Goal: Task Accomplishment & Management: Complete application form

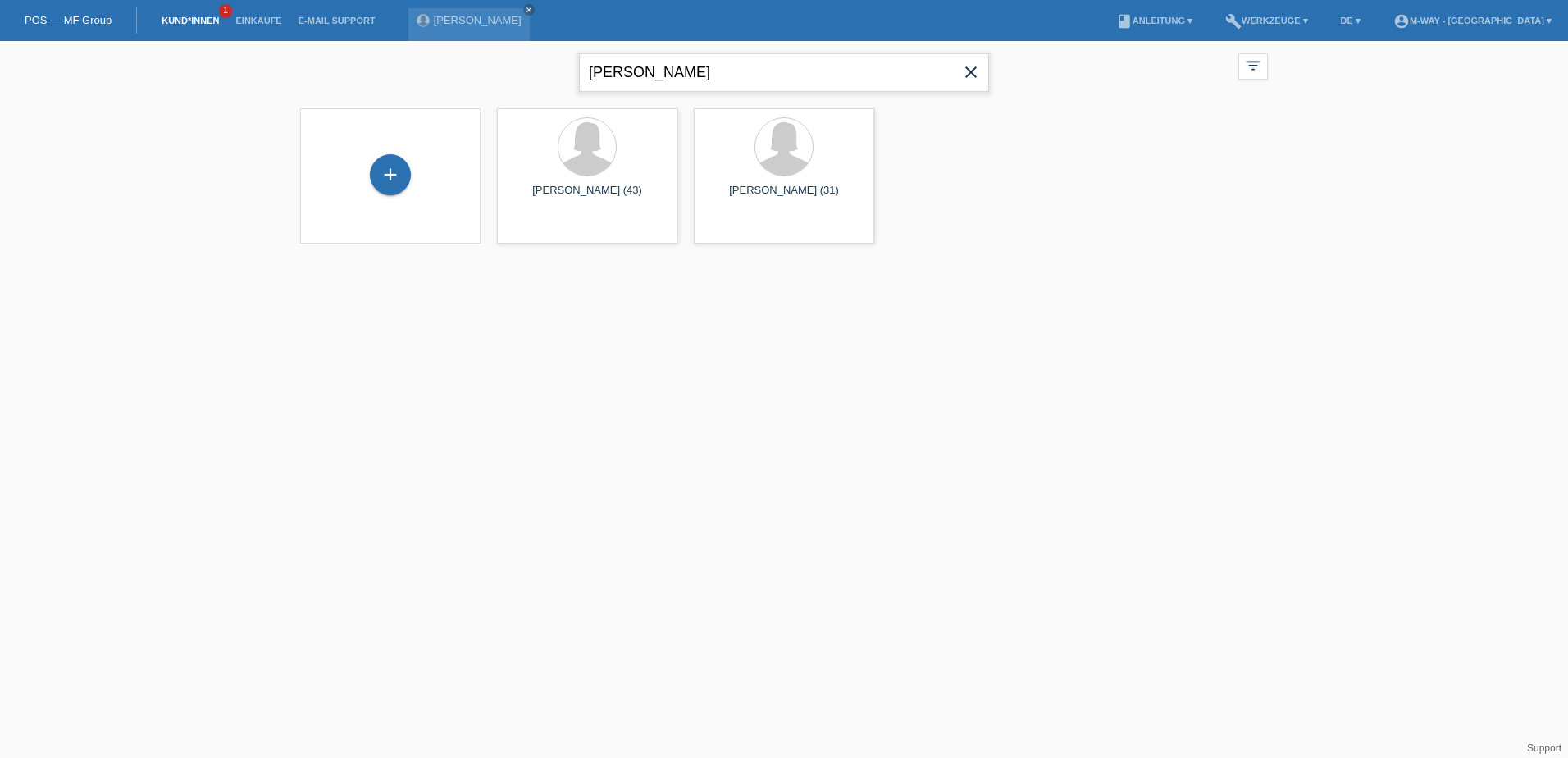
click at [661, 72] on input "popp" at bounding box center [784, 72] width 410 height 38
type input "p"
type input "vuong"
click at [585, 202] on div "Hanh Vuong (53)" at bounding box center [587, 197] width 154 height 26
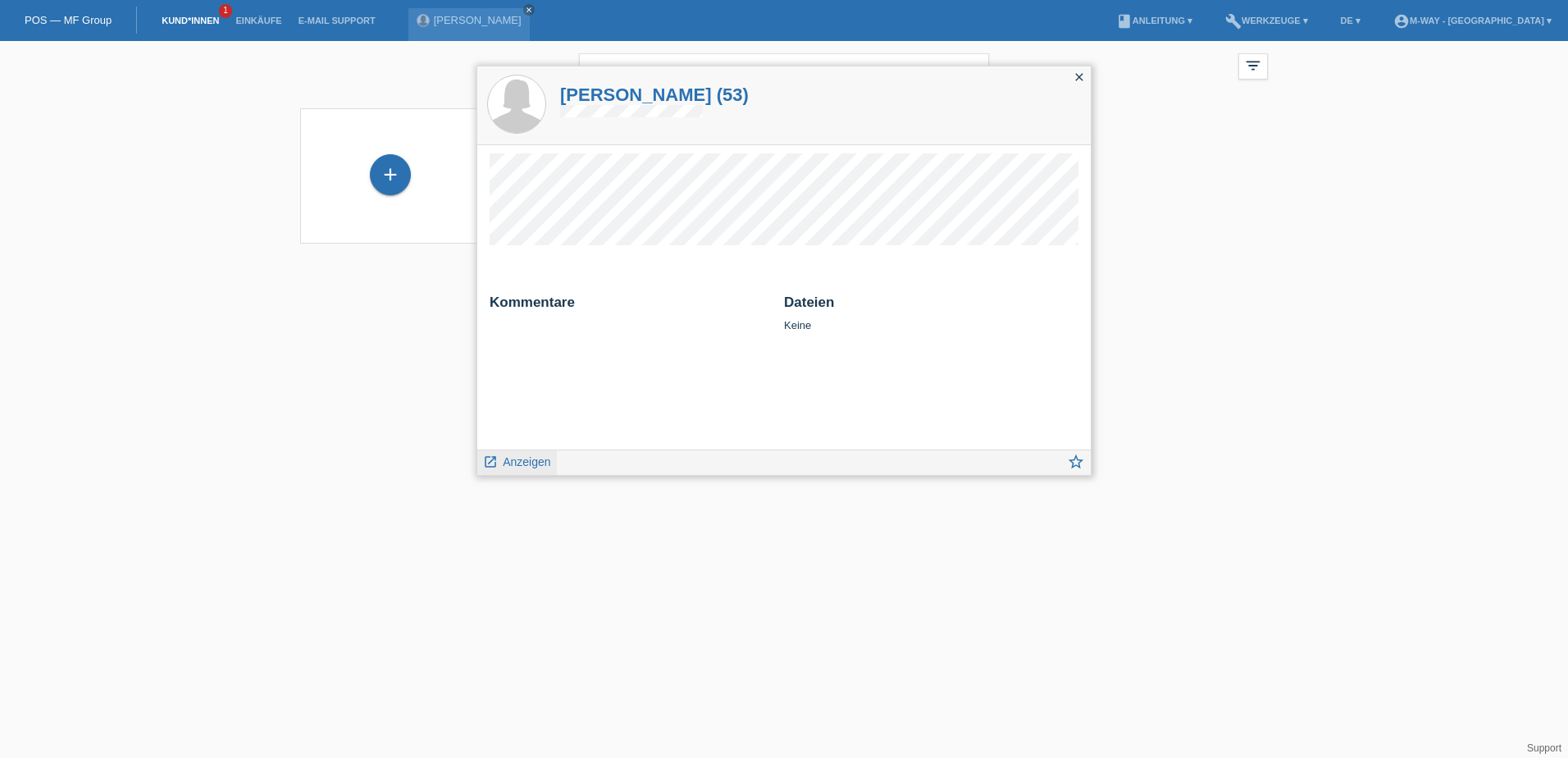
click at [527, 461] on span "Anzeigen" at bounding box center [526, 461] width 48 height 13
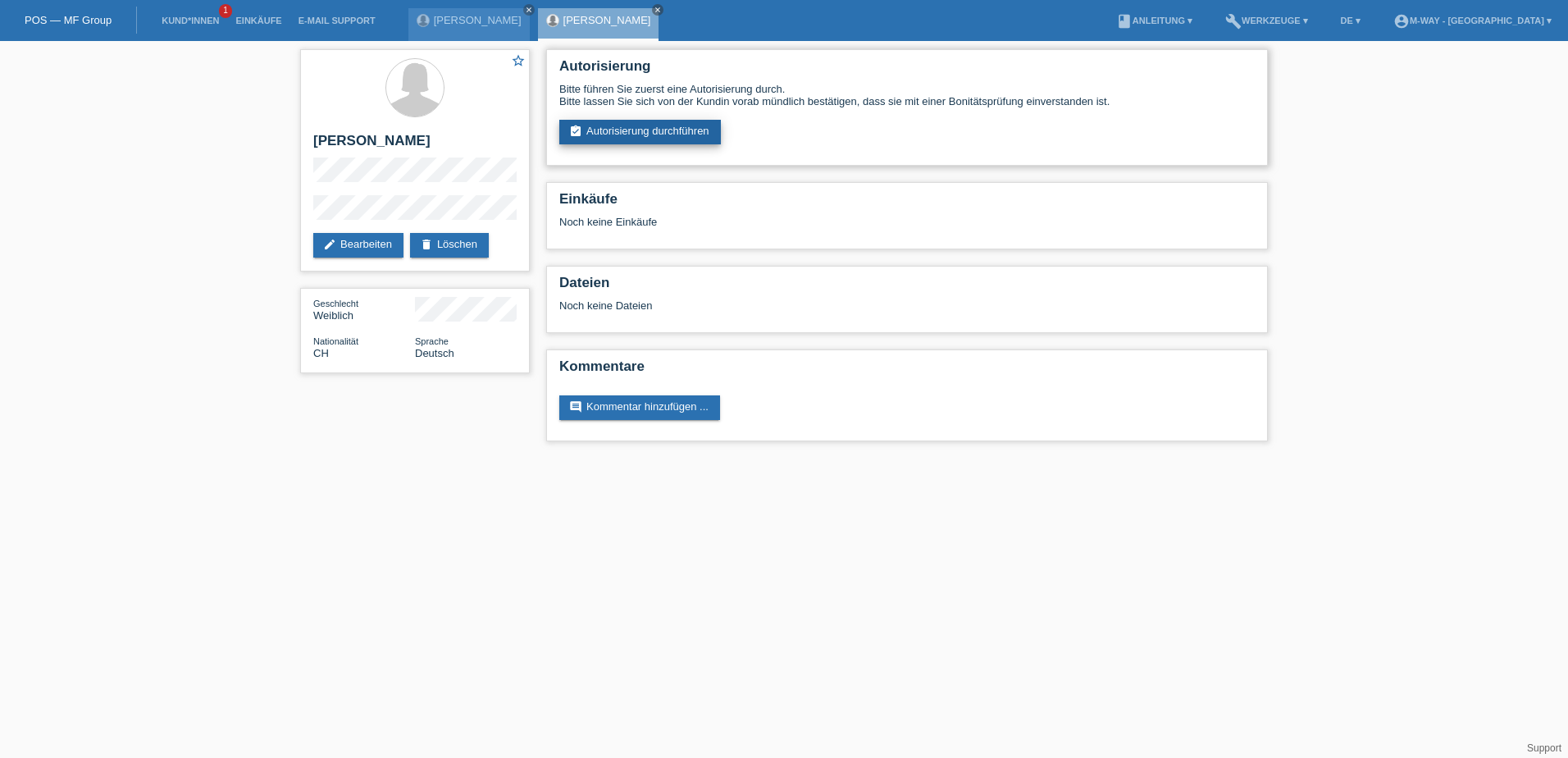
click at [613, 131] on link "assignment_turned_in Autorisierung durchführen" at bounding box center [640, 132] width 161 height 25
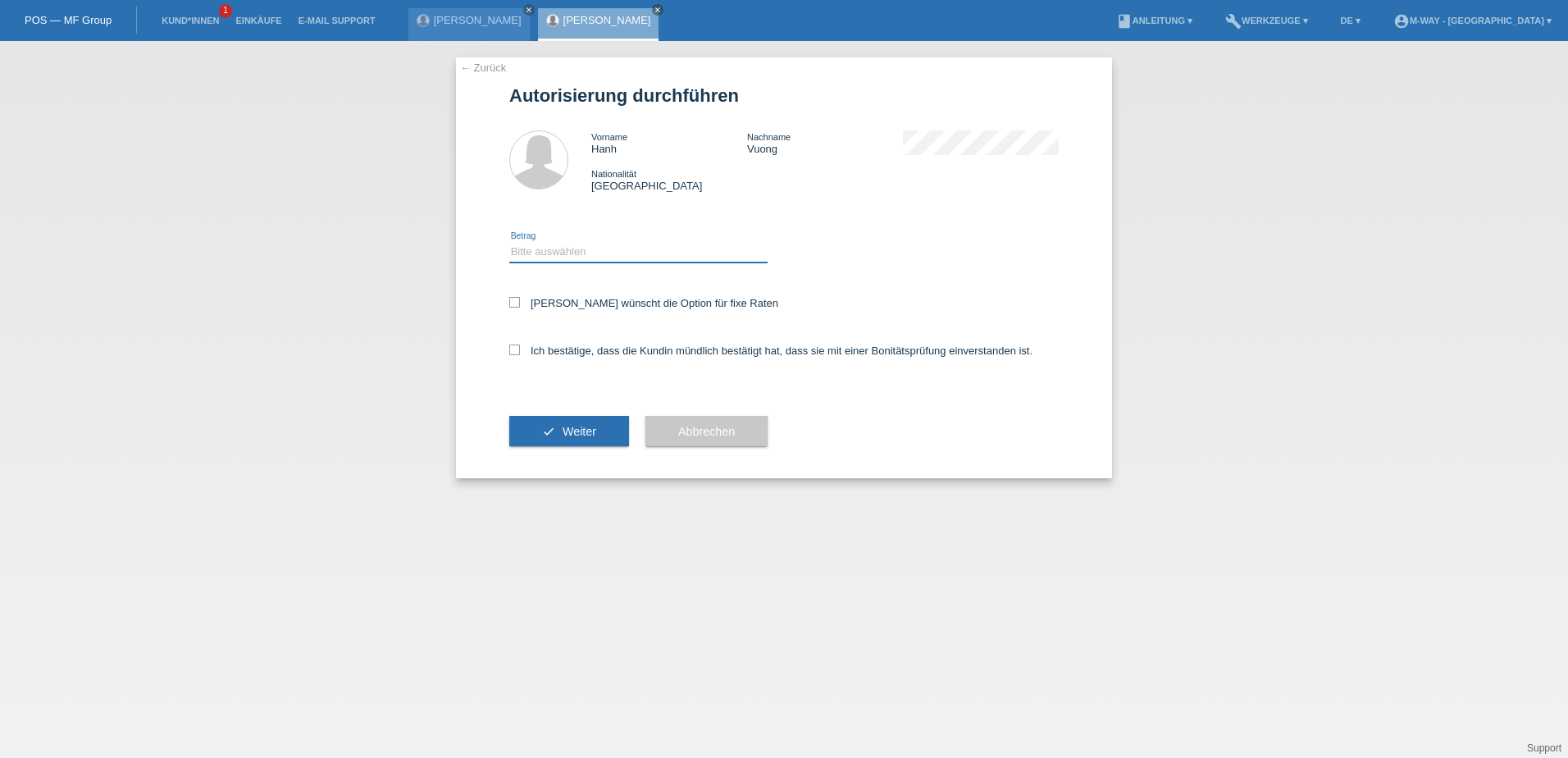
click at [597, 248] on select "Bitte auswählen CHF 1.00 - CHF 499.00 CHF 500.00 - CHF 1'999.00 CHF 2'000.00 - …" at bounding box center [638, 251] width 258 height 20
click at [509, 242] on select "Bitte auswählen CHF 1.00 - CHF 499.00 CHF 500.00 - CHF 1'999.00 CHF 2'000.00 - …" at bounding box center [638, 251] width 258 height 20
click at [558, 256] on select "Bitte auswählen CHF 1.00 - CHF 499.00 CHF 500.00 - CHF 1'999.00 CHF 2'000.00 - …" at bounding box center [638, 251] width 258 height 20
select select "2"
click at [509, 242] on select "Bitte auswählen CHF 1.00 - CHF 499.00 CHF 500.00 - CHF 1'999.00 CHF 2'000.00 - …" at bounding box center [638, 251] width 258 height 20
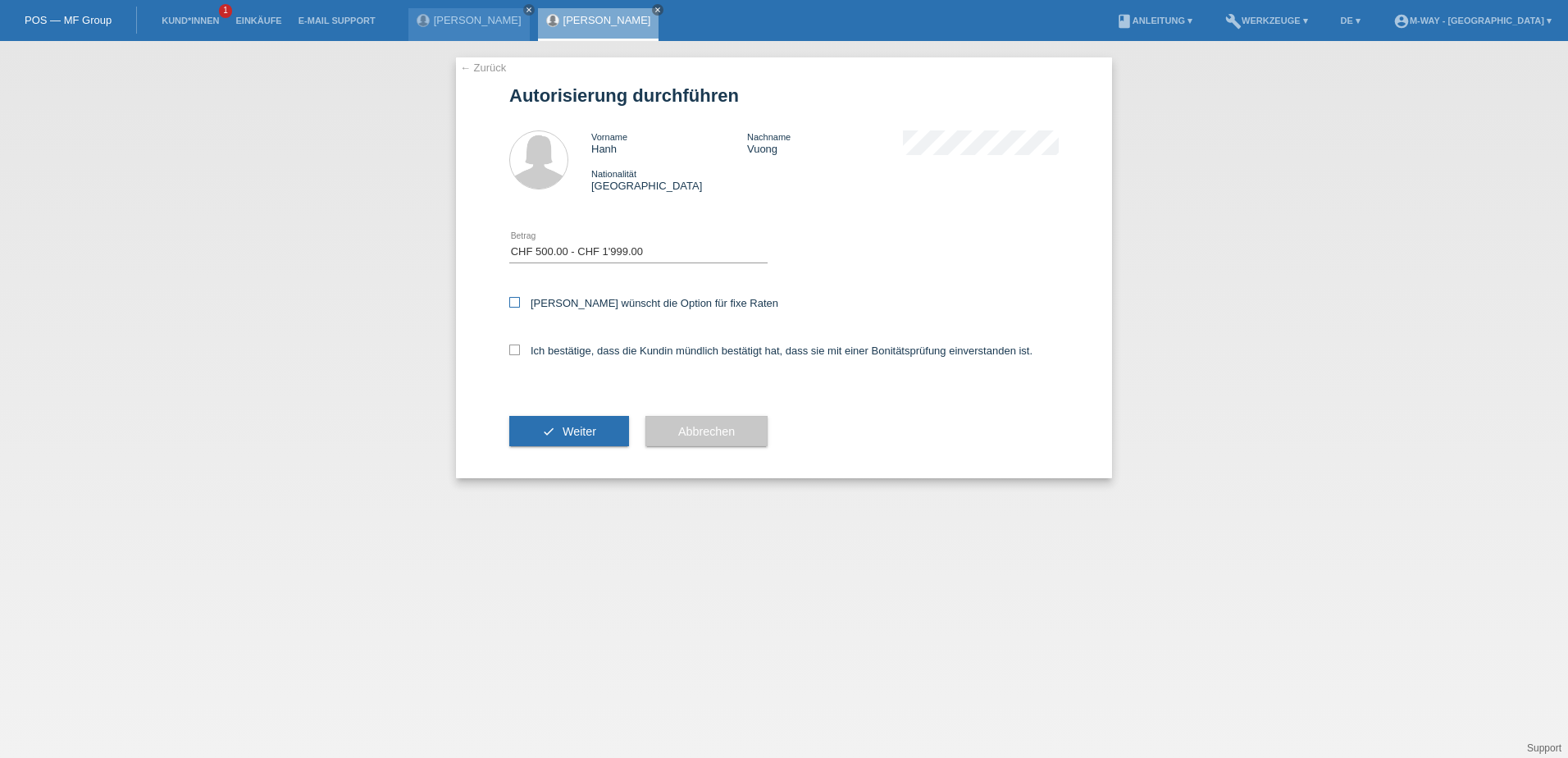
click at [518, 299] on icon at bounding box center [514, 302] width 10 height 10
click at [518, 299] on input "Kundin wünscht die Option für fixe Raten" at bounding box center [514, 302] width 10 height 10
checkbox input "true"
click at [513, 342] on div "Ich bestätige, dass die Kundin mündlich bestätigt hat, dass sie mit einer Bonit…" at bounding box center [784, 355] width 549 height 56
click at [513, 355] on label "Ich bestätige, dass die Kundin mündlich bestätigt hat, dass sie mit einer Bonit…" at bounding box center [771, 350] width 523 height 12
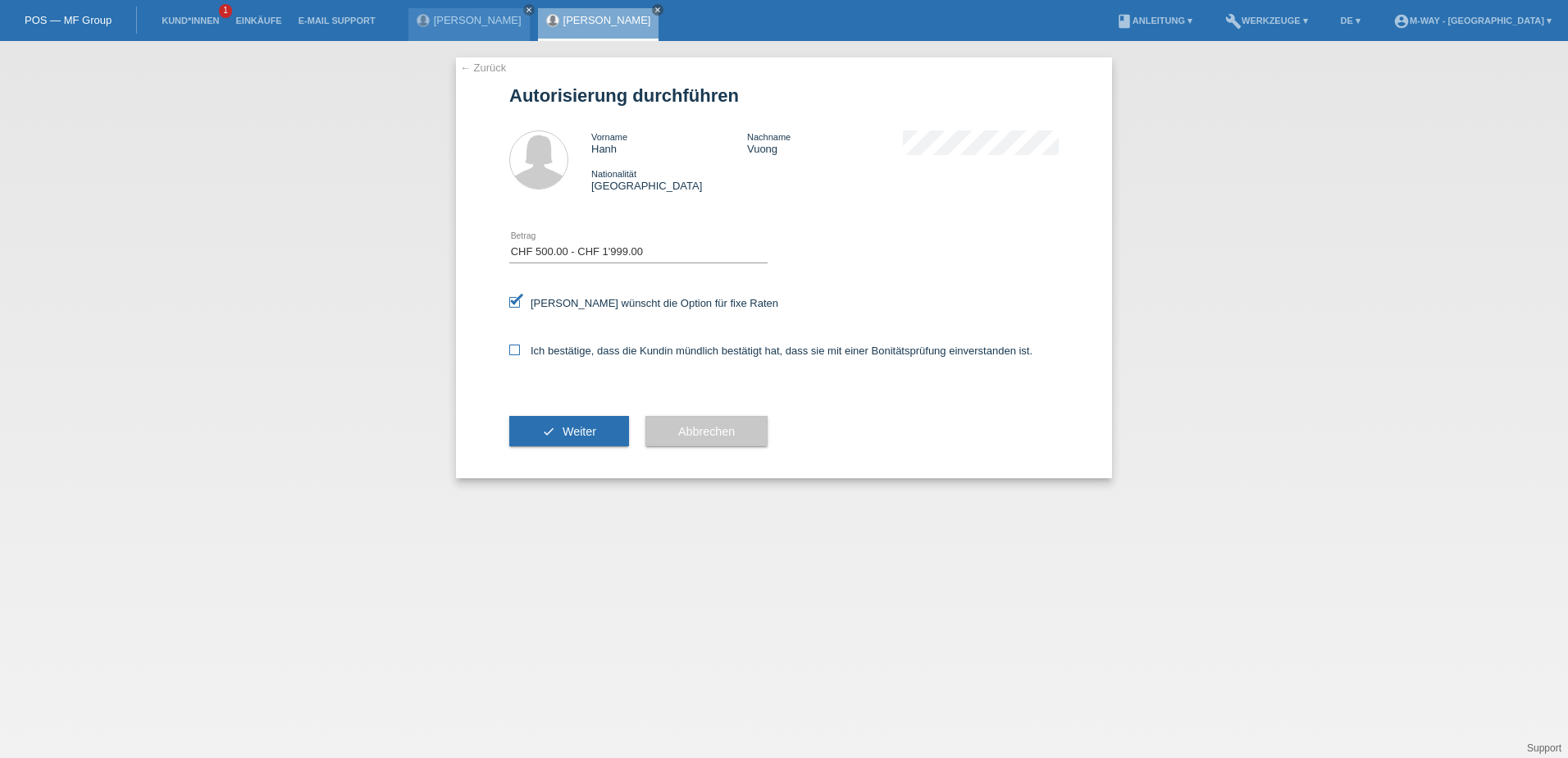
click at [513, 355] on input "Ich bestätige, dass die Kundin mündlich bestätigt hat, dass sie mit einer Bonit…" at bounding box center [514, 350] width 10 height 10
checkbox input "true"
click at [571, 426] on span "Weiter" at bounding box center [578, 431] width 33 height 13
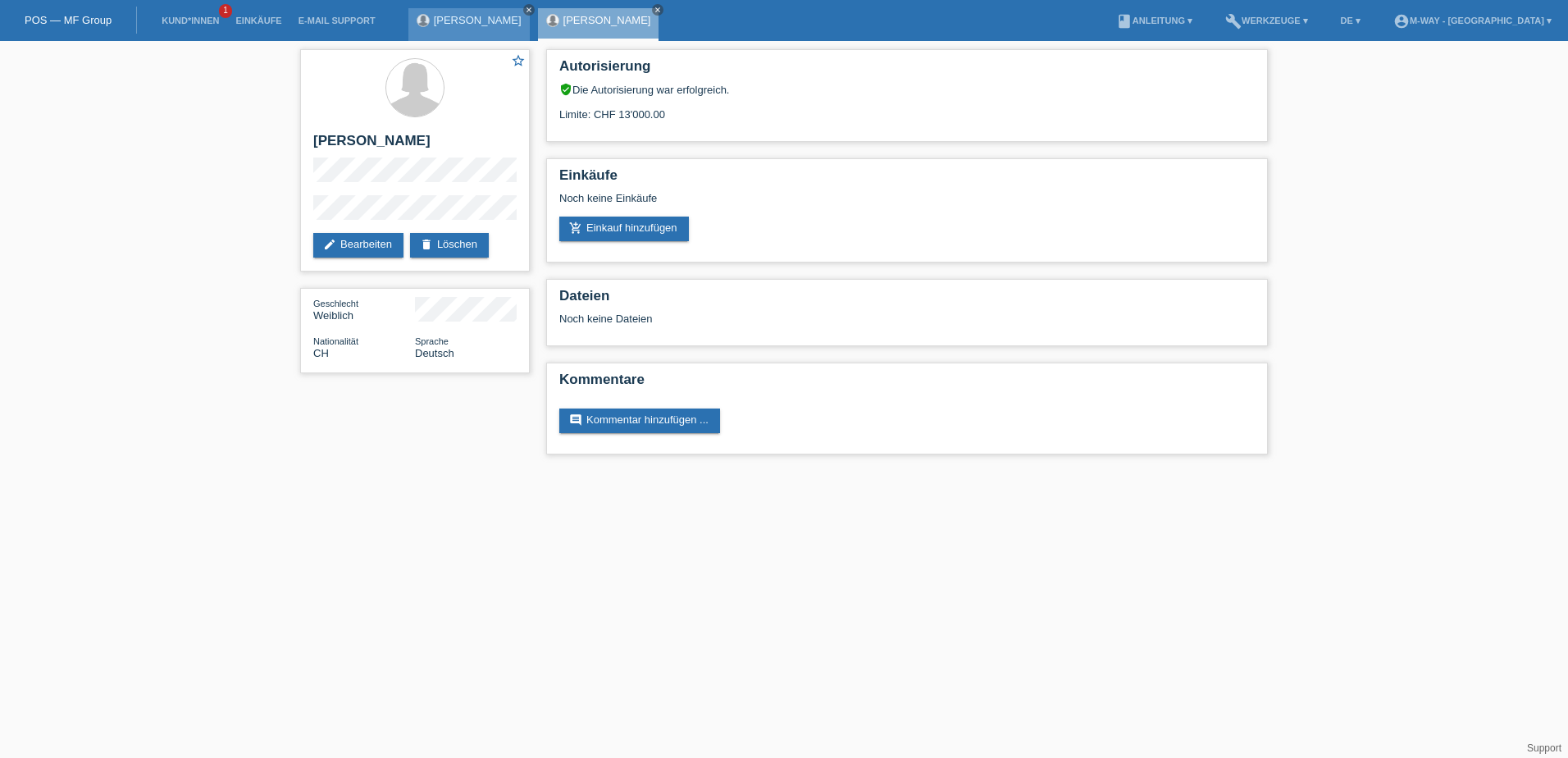
click at [525, 6] on icon "close" at bounding box center [529, 10] width 9 height 9
